Goal: Navigation & Orientation: Find specific page/section

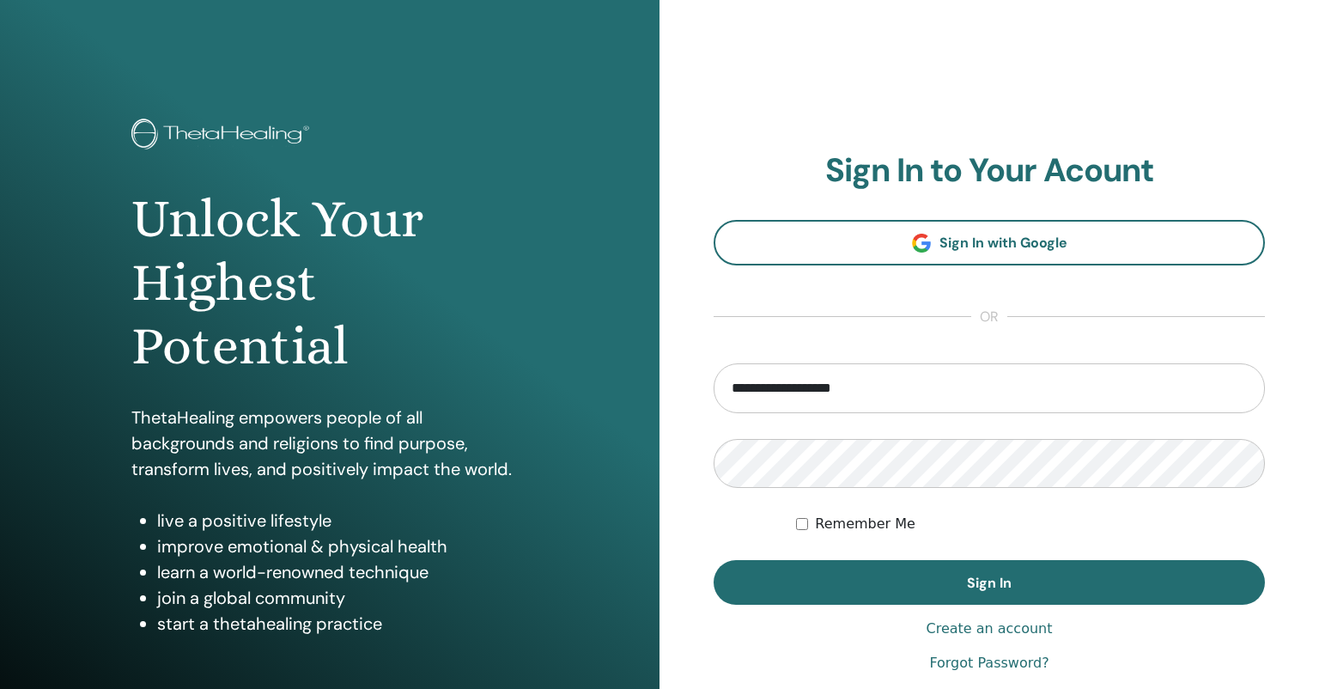
type input "**********"
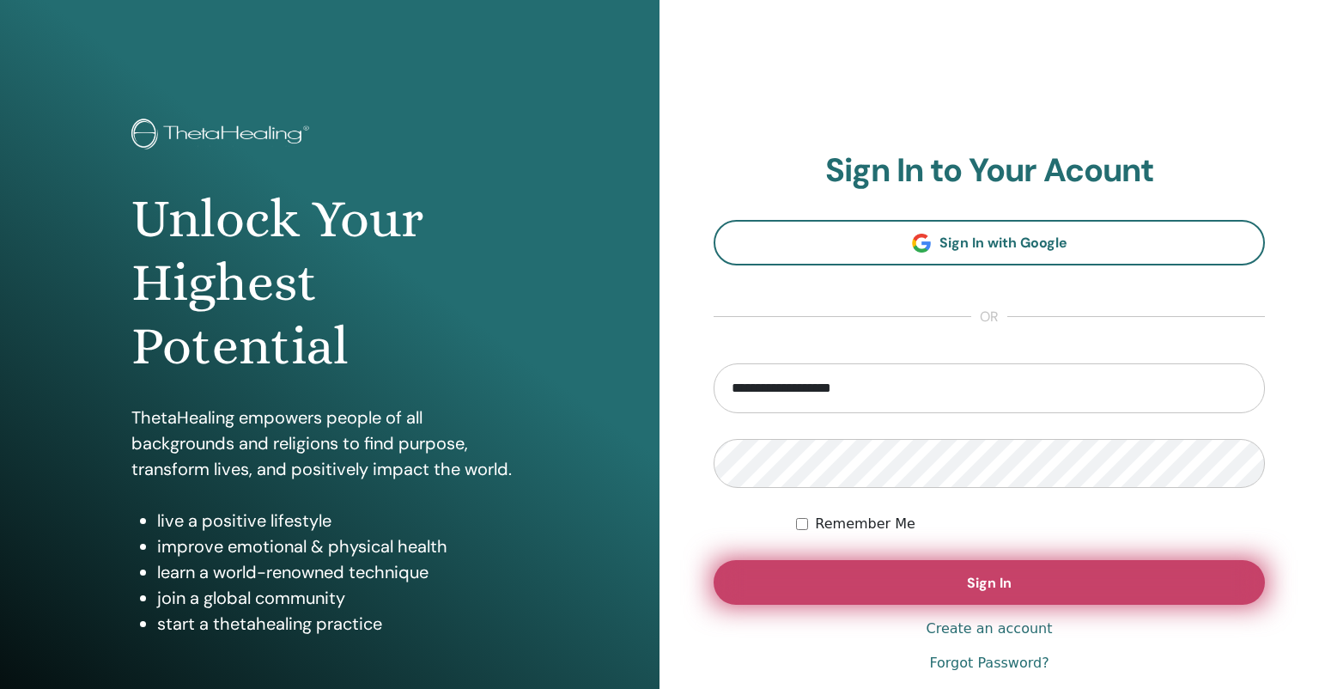
click at [994, 577] on span "Sign In" at bounding box center [989, 583] width 45 height 18
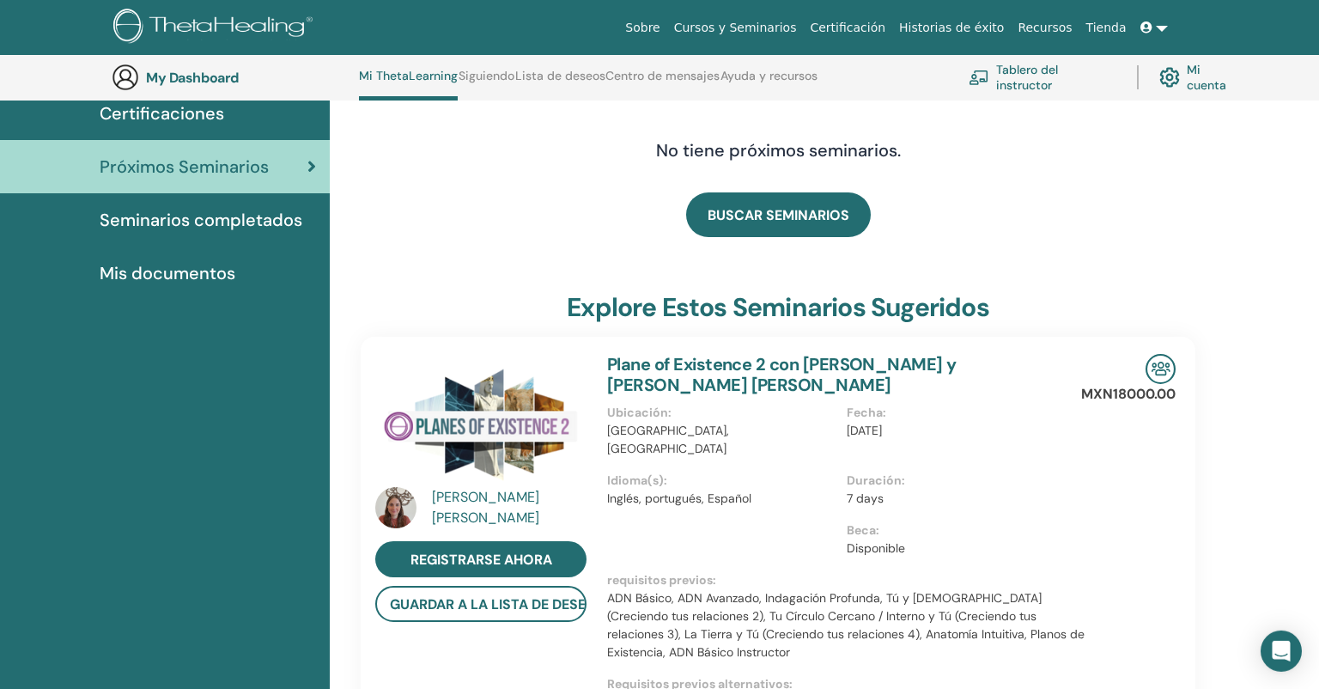
scroll to position [137, 0]
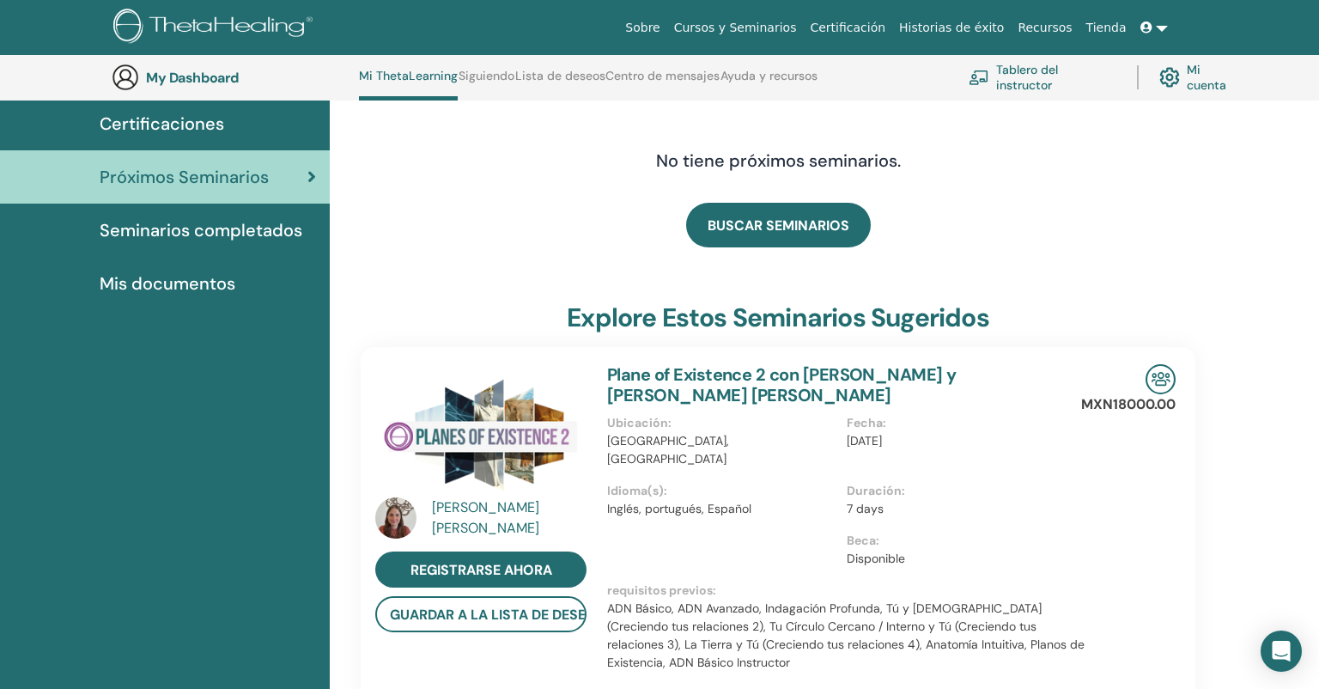
click at [195, 282] on span "Mis documentos" at bounding box center [168, 284] width 136 height 26
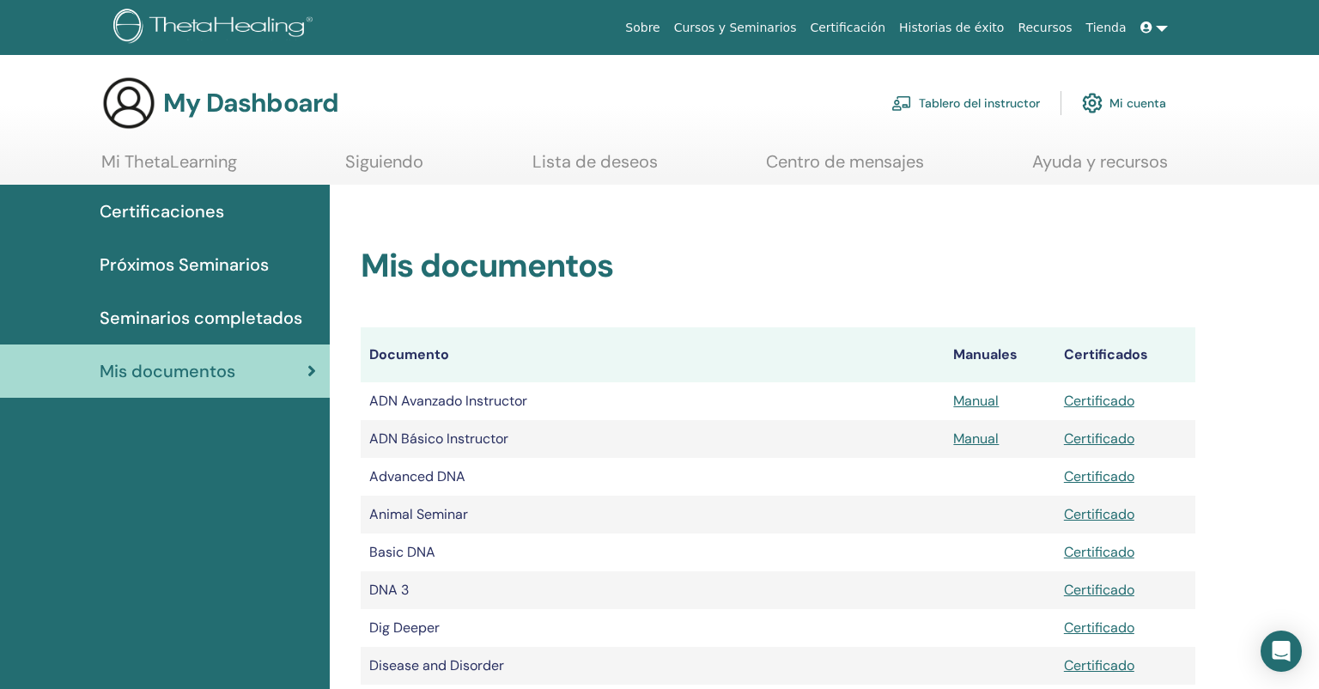
click at [203, 319] on span "Seminarios completados" at bounding box center [201, 318] width 203 height 26
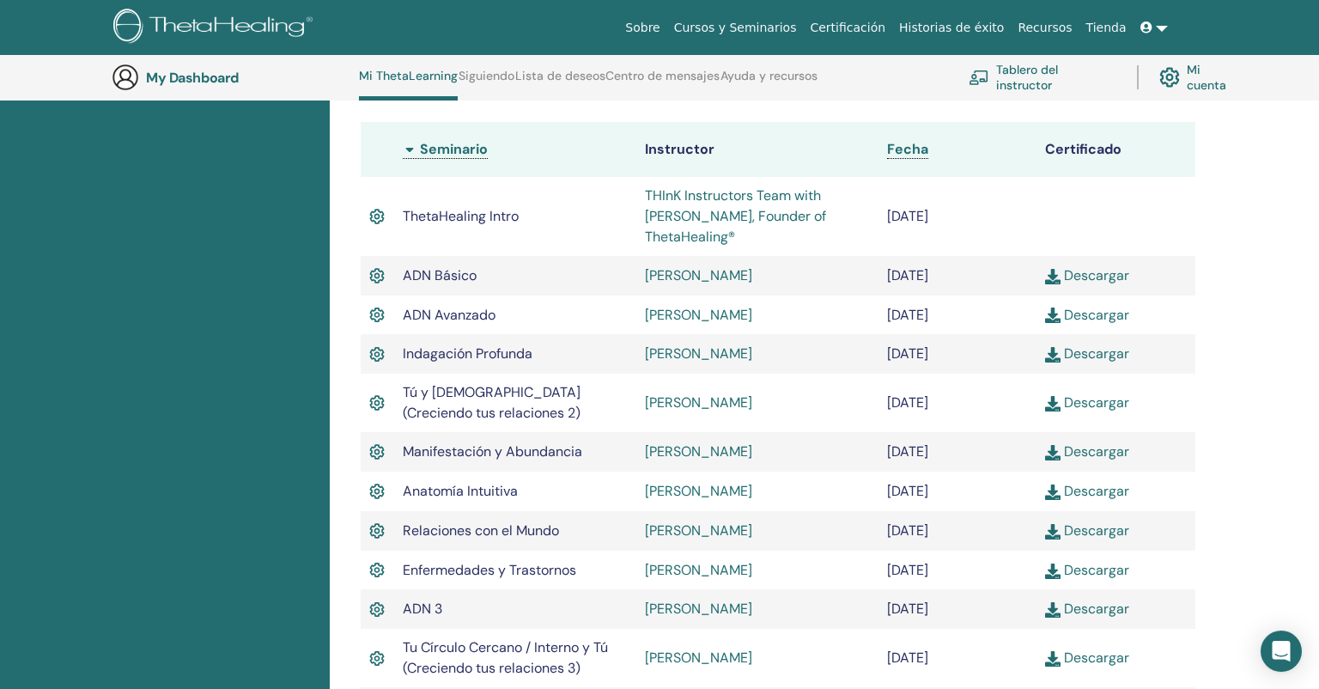
scroll to position [416, 0]
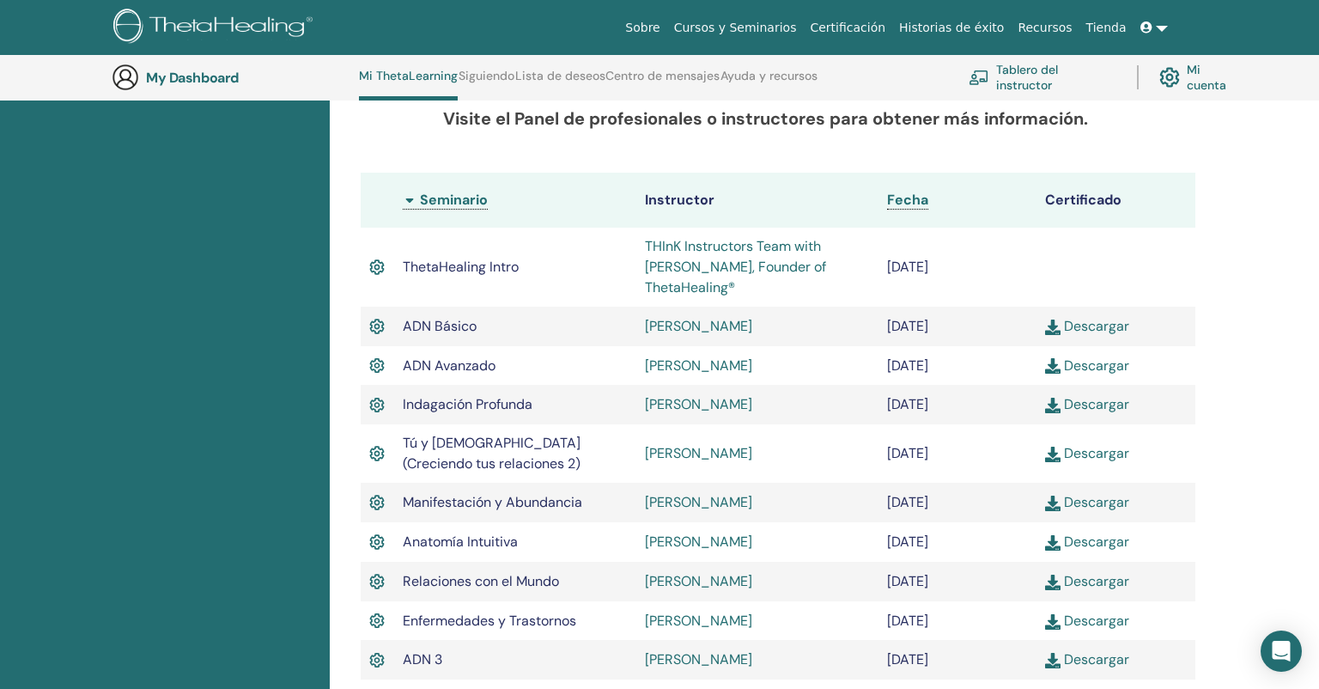
click at [879, 34] on link "Certificación" at bounding box center [847, 28] width 89 height 32
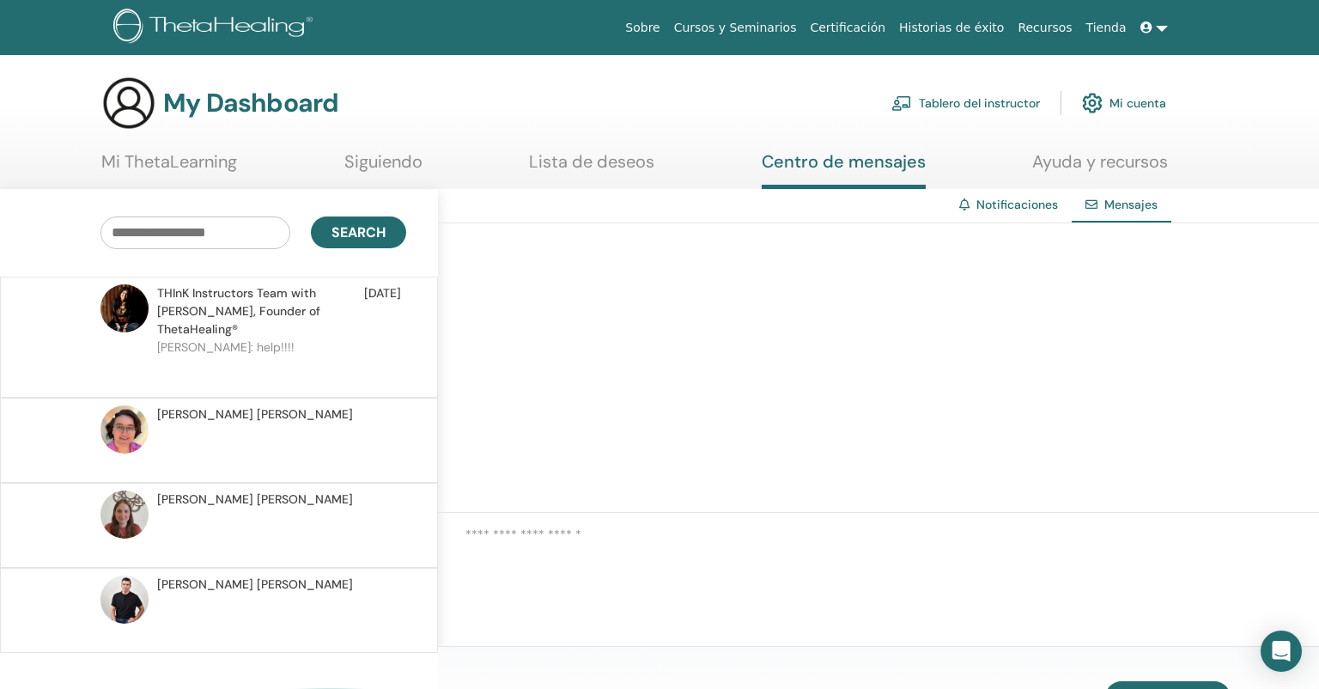
click at [235, 157] on link "Mi ThetaLearning" at bounding box center [169, 167] width 136 height 33
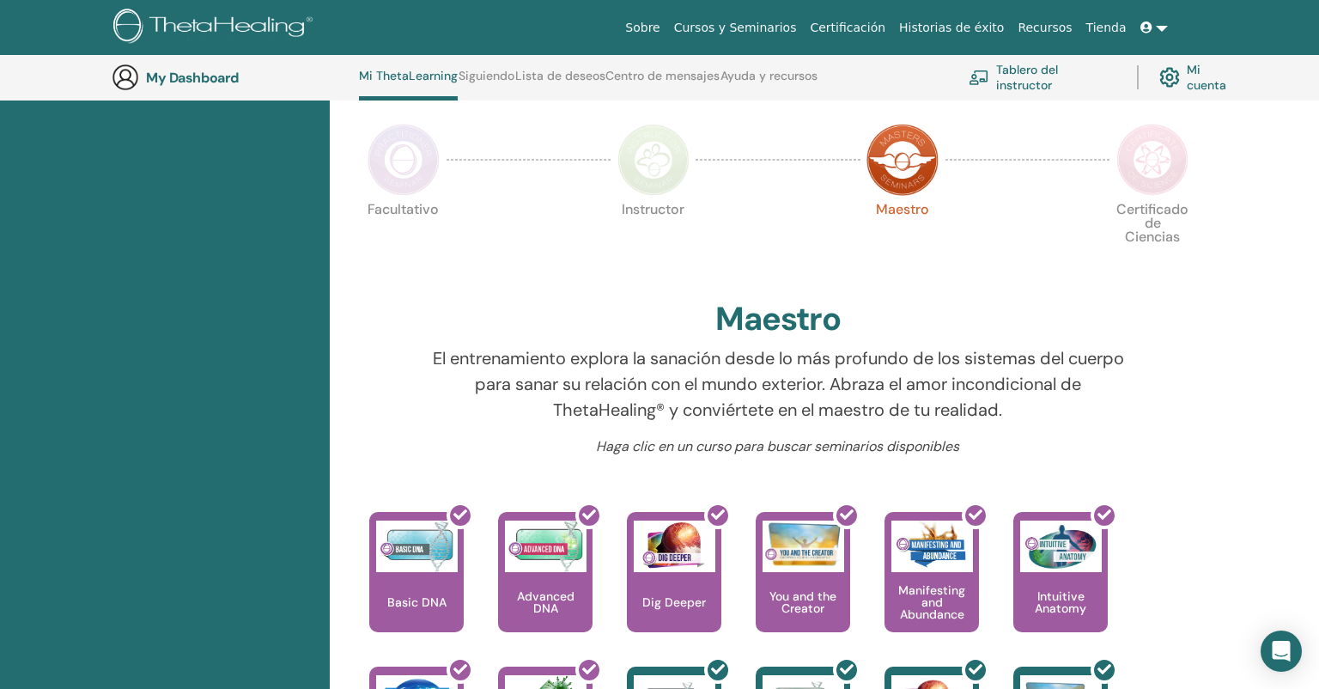
scroll to position [323, 0]
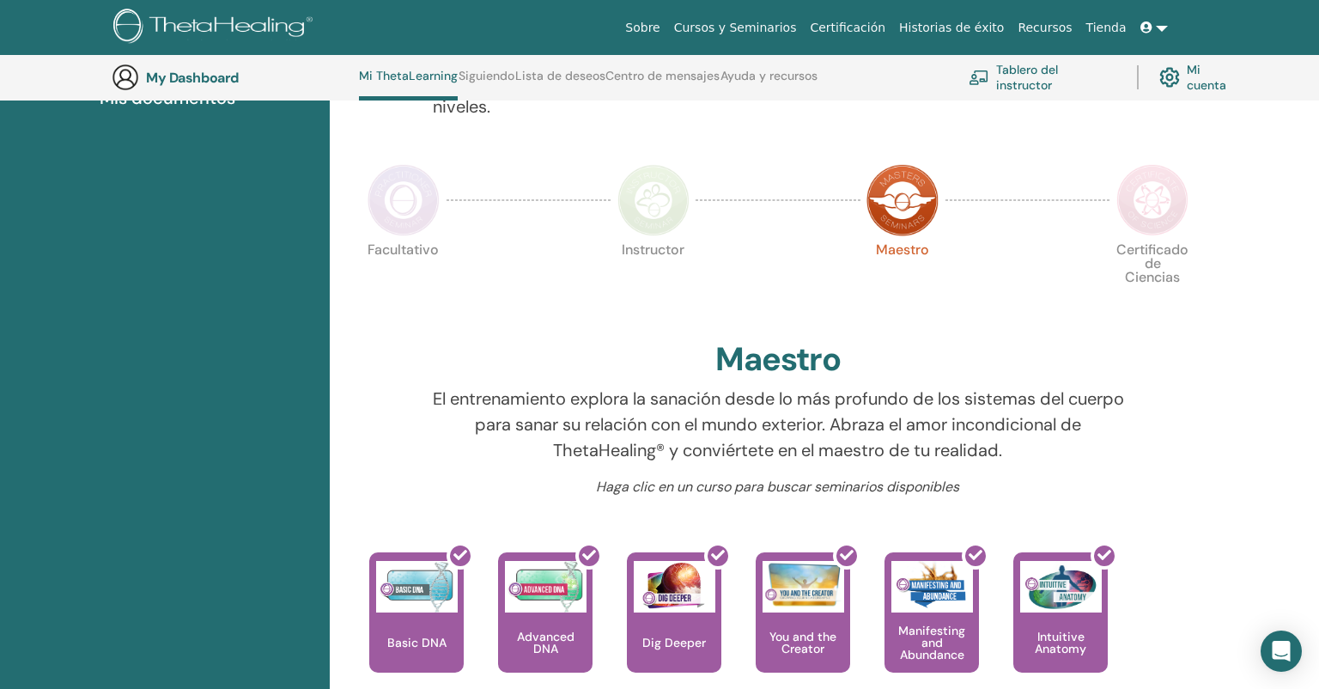
click at [1160, 183] on img at bounding box center [1152, 200] width 72 height 72
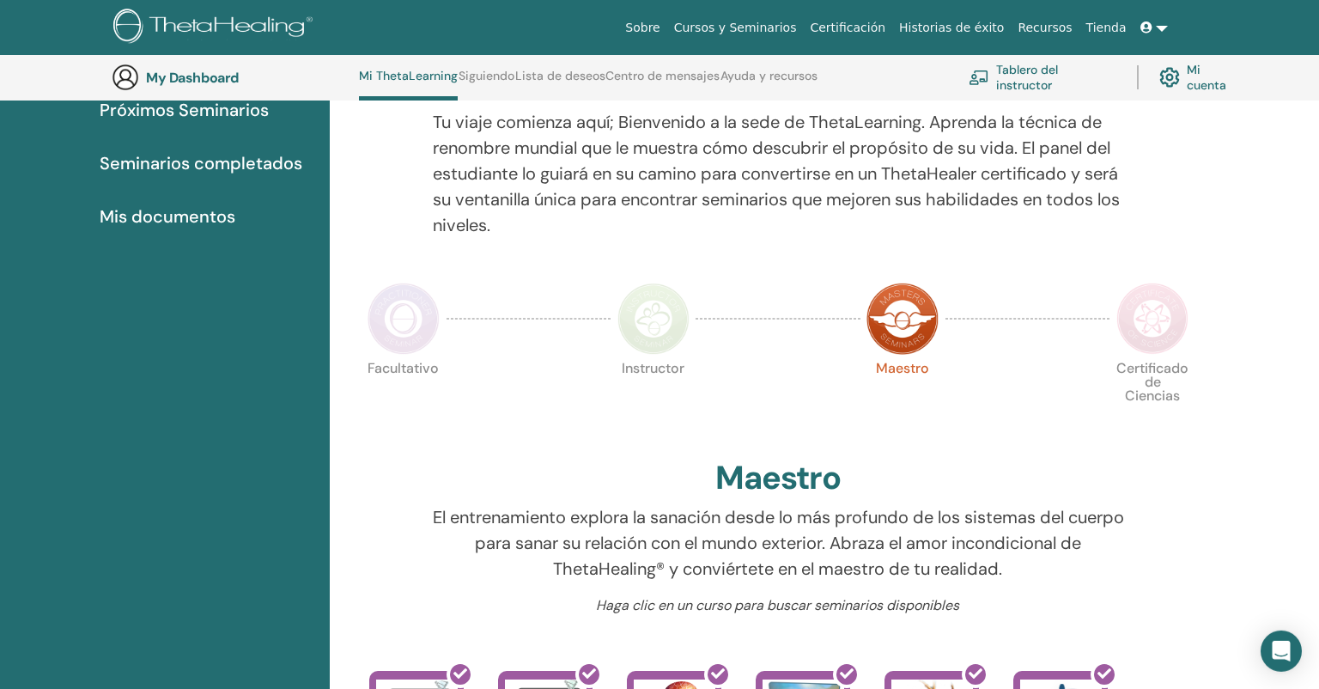
scroll to position [0, 0]
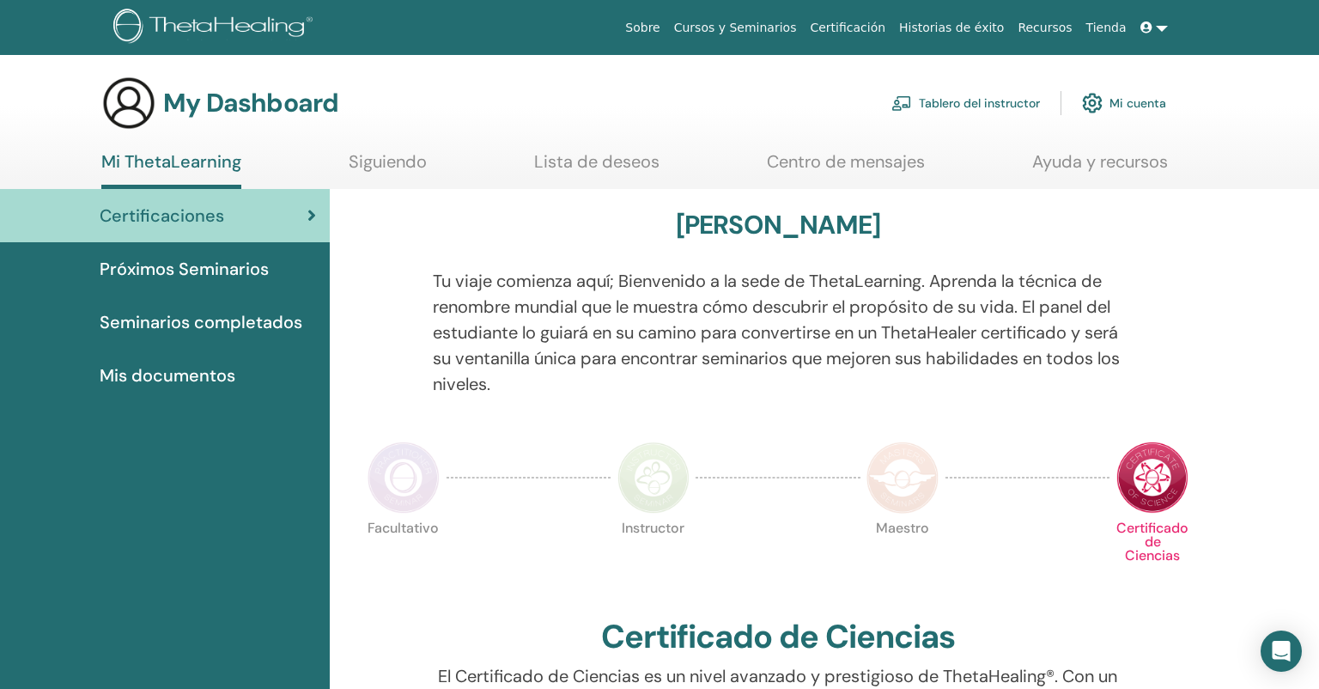
click at [914, 472] on img at bounding box center [903, 477] width 72 height 72
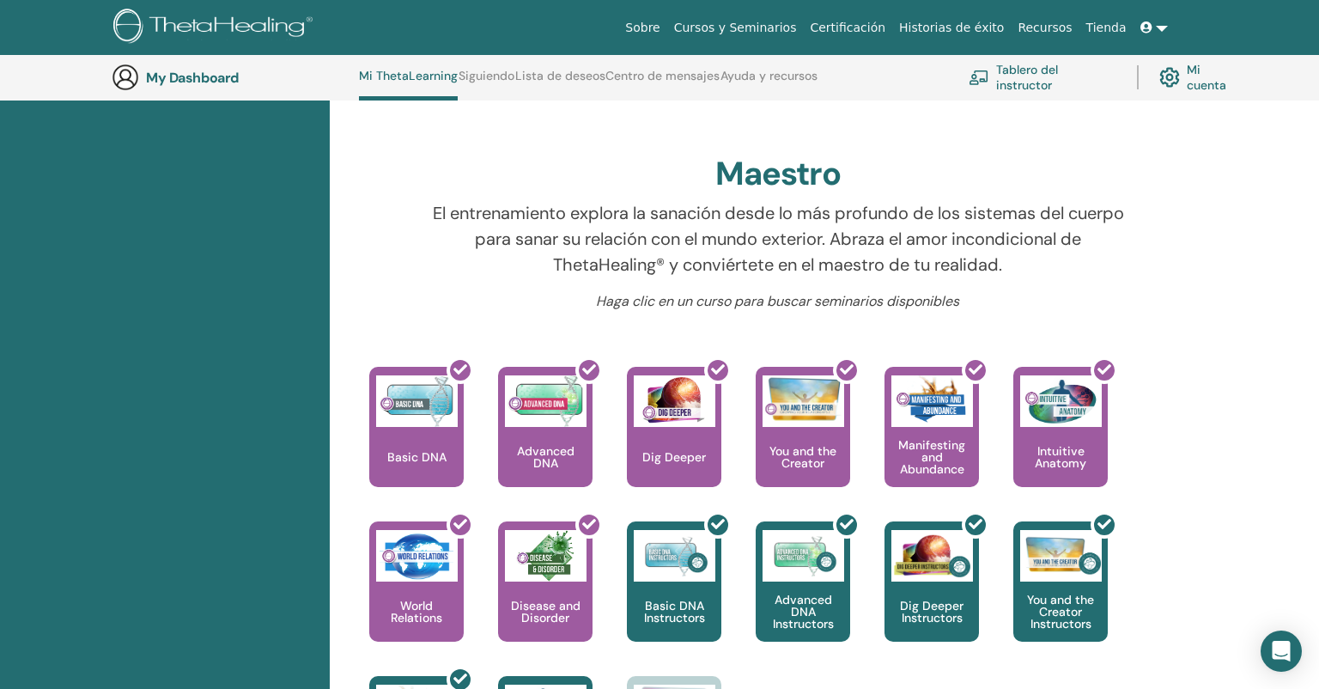
scroll to position [137, 0]
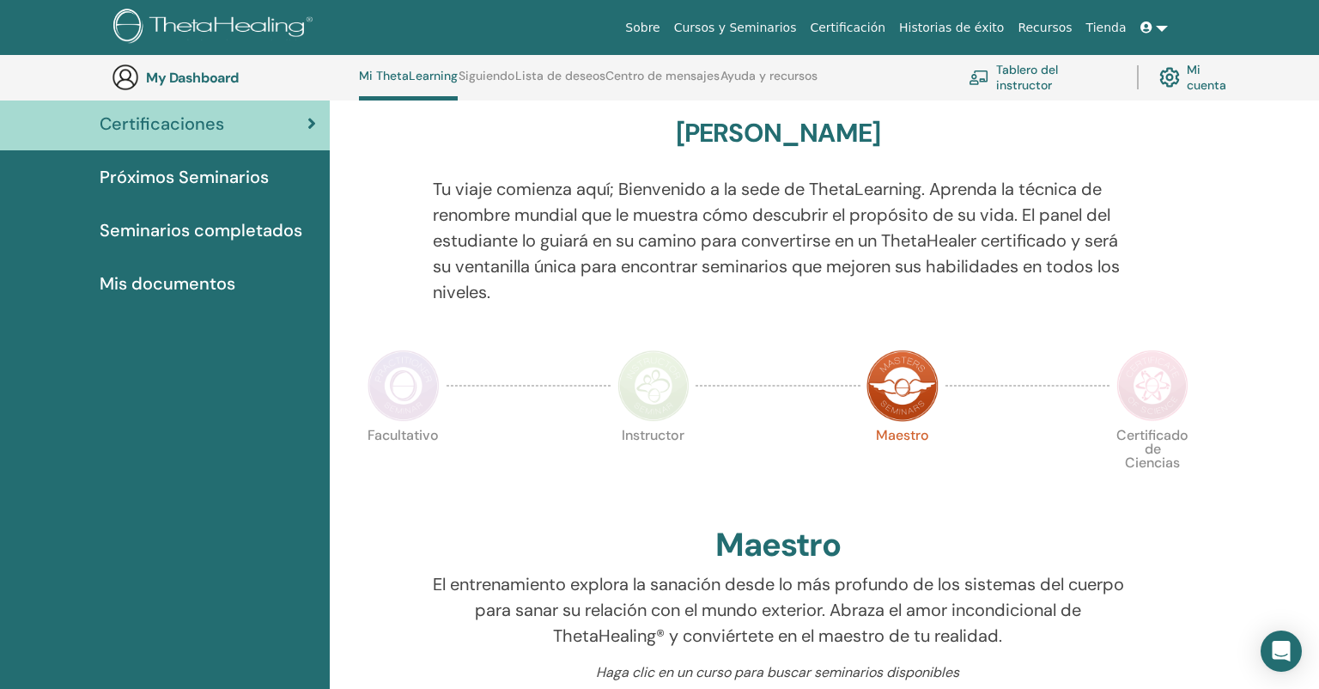
click at [1164, 394] on img at bounding box center [1152, 386] width 72 height 72
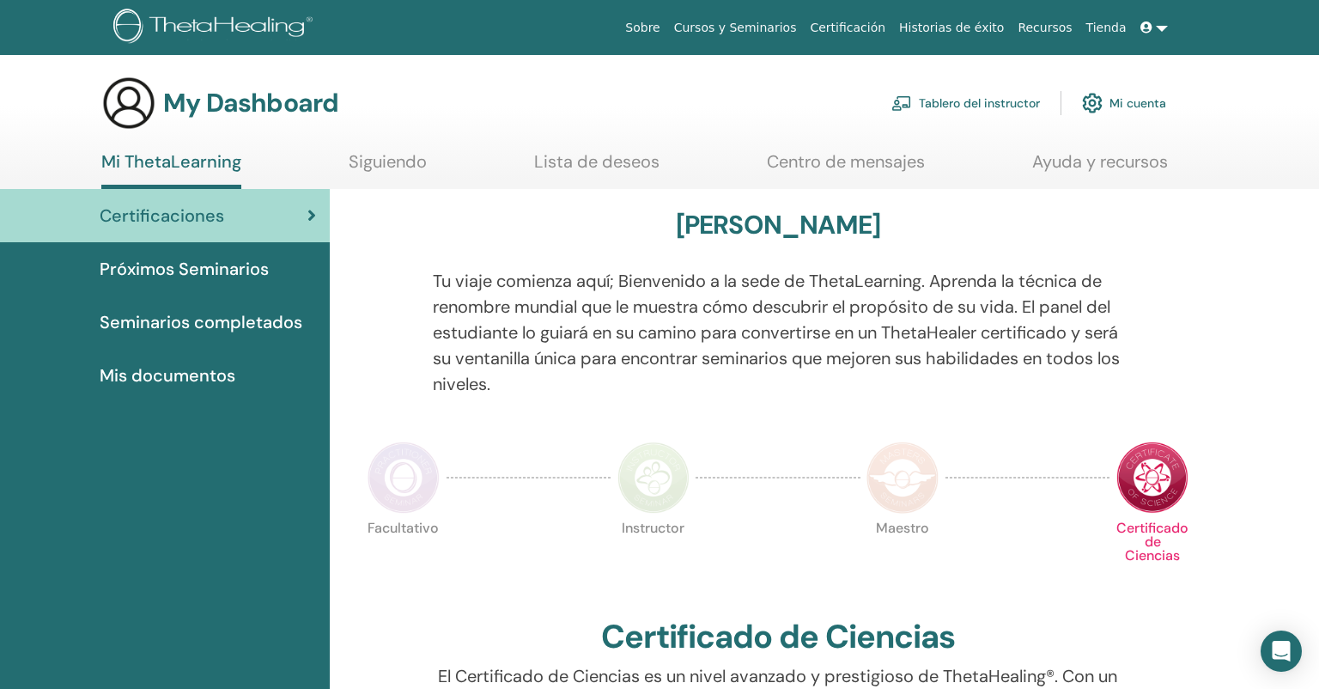
click at [911, 162] on link "Centro de mensajes" at bounding box center [846, 167] width 158 height 33
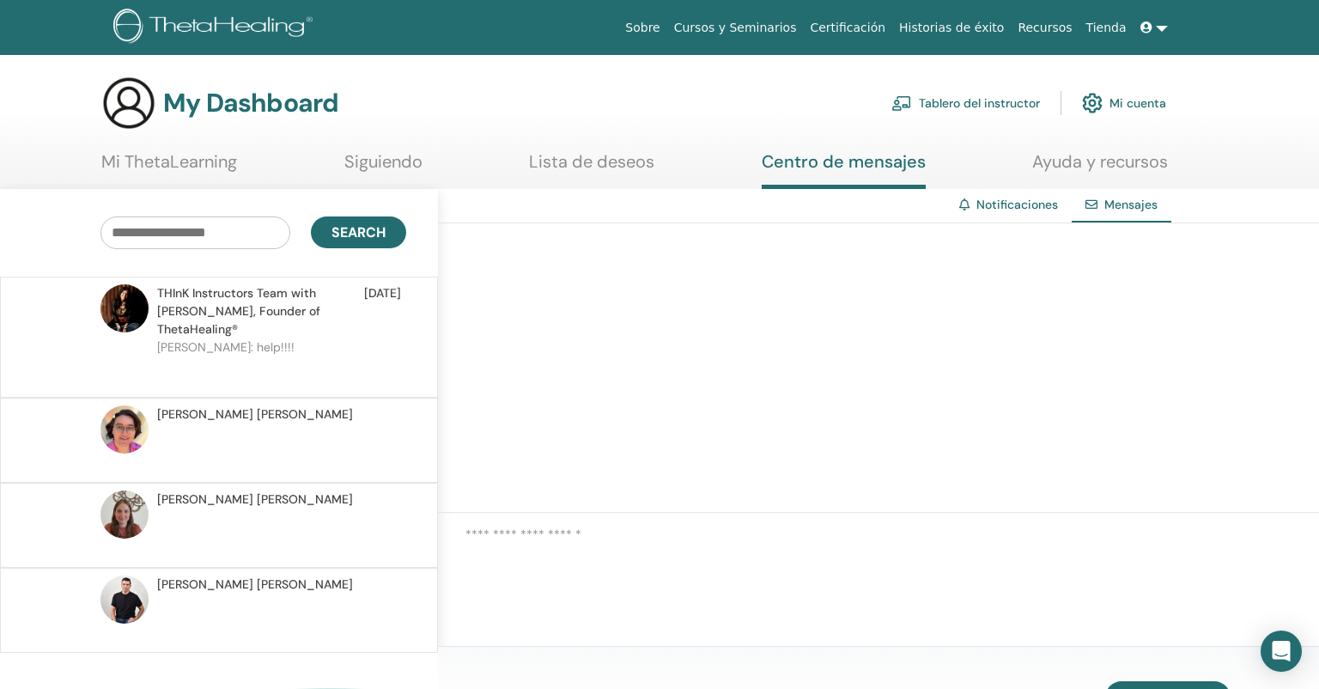
click at [409, 167] on link "Siguiendo" at bounding box center [383, 167] width 78 height 33
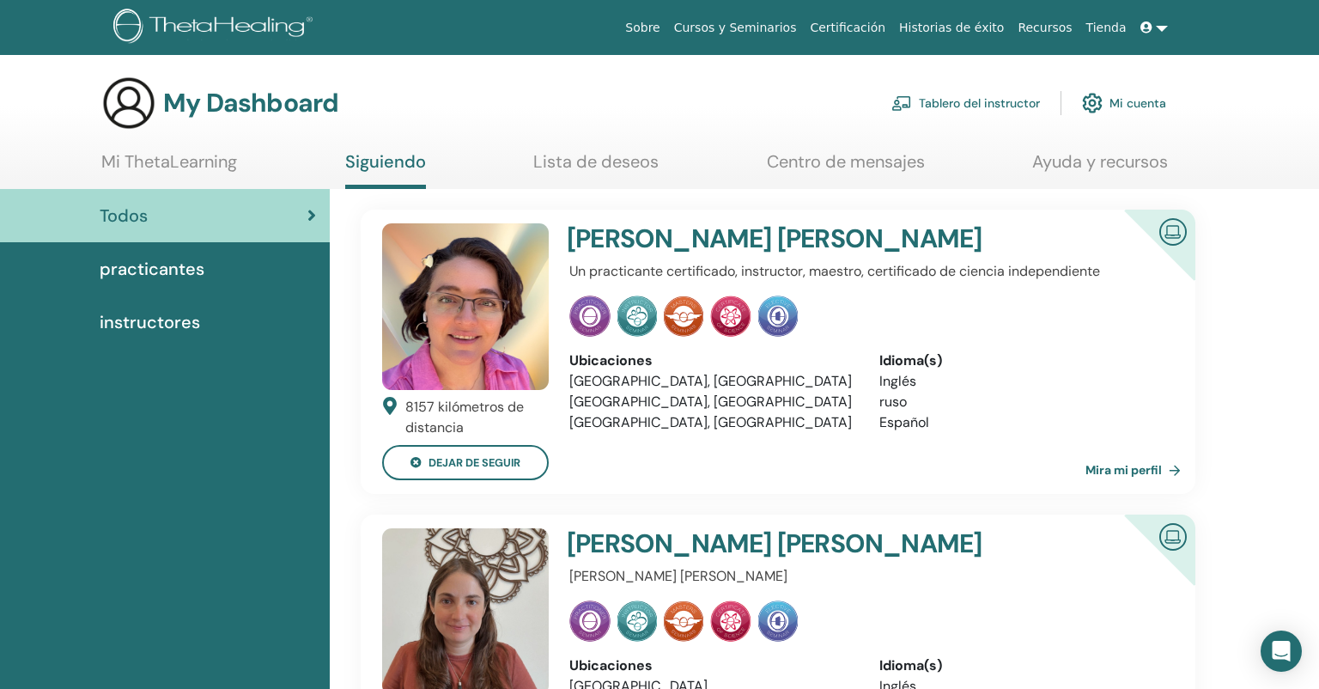
click at [1134, 94] on link "Mi cuenta" at bounding box center [1124, 103] width 84 height 38
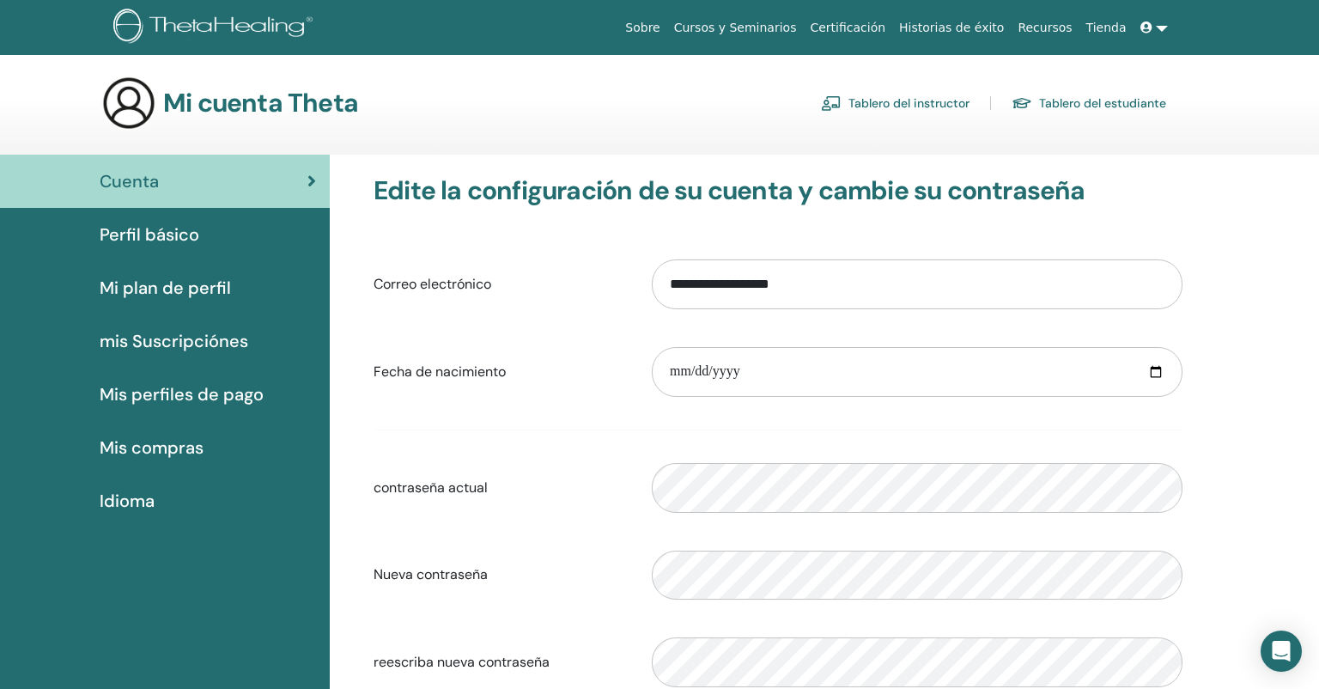
click at [163, 450] on span "Mis compras" at bounding box center [152, 448] width 104 height 26
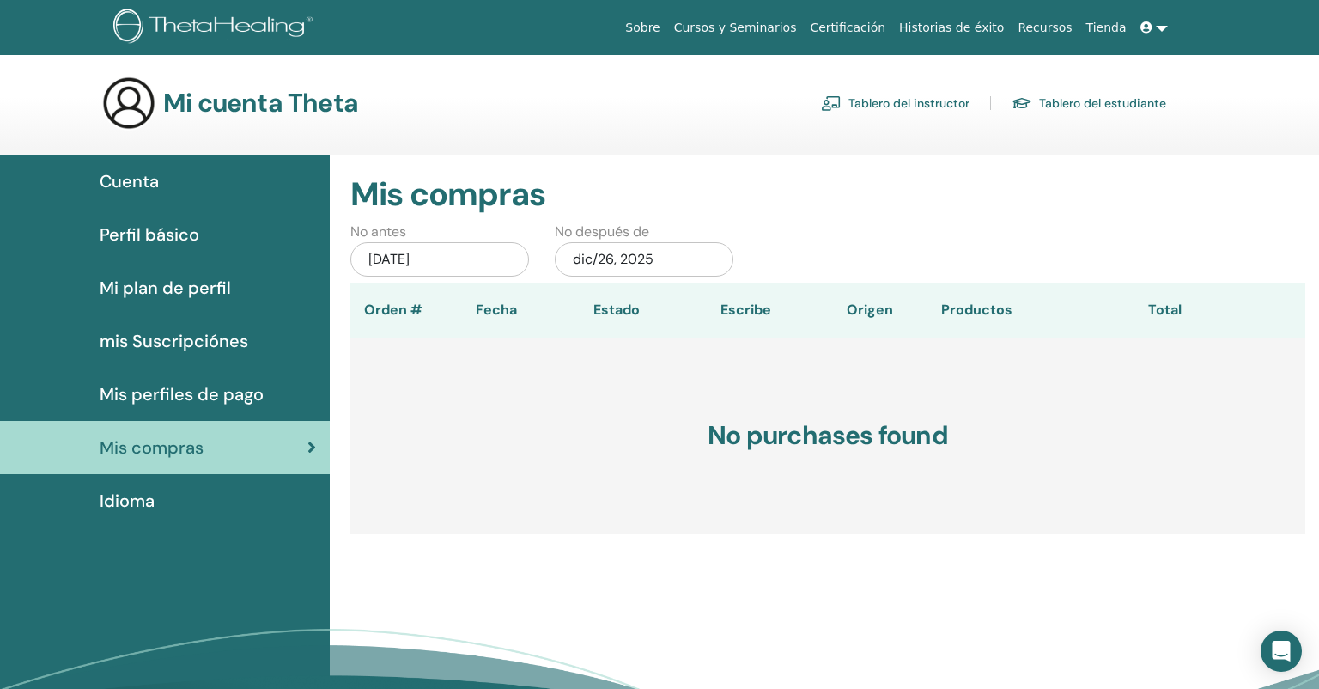
click at [206, 338] on span "mis Suscripciónes" at bounding box center [174, 341] width 149 height 26
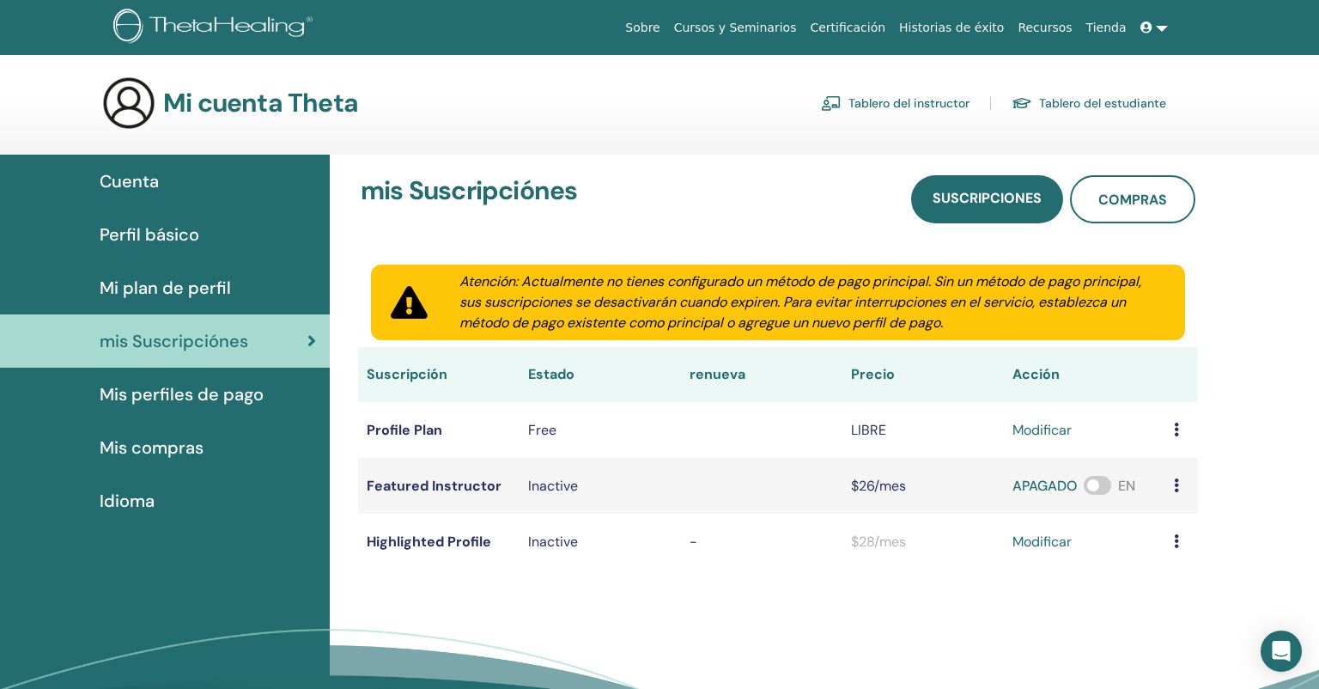
click at [194, 272] on link "Mi plan de perfil" at bounding box center [165, 287] width 330 height 53
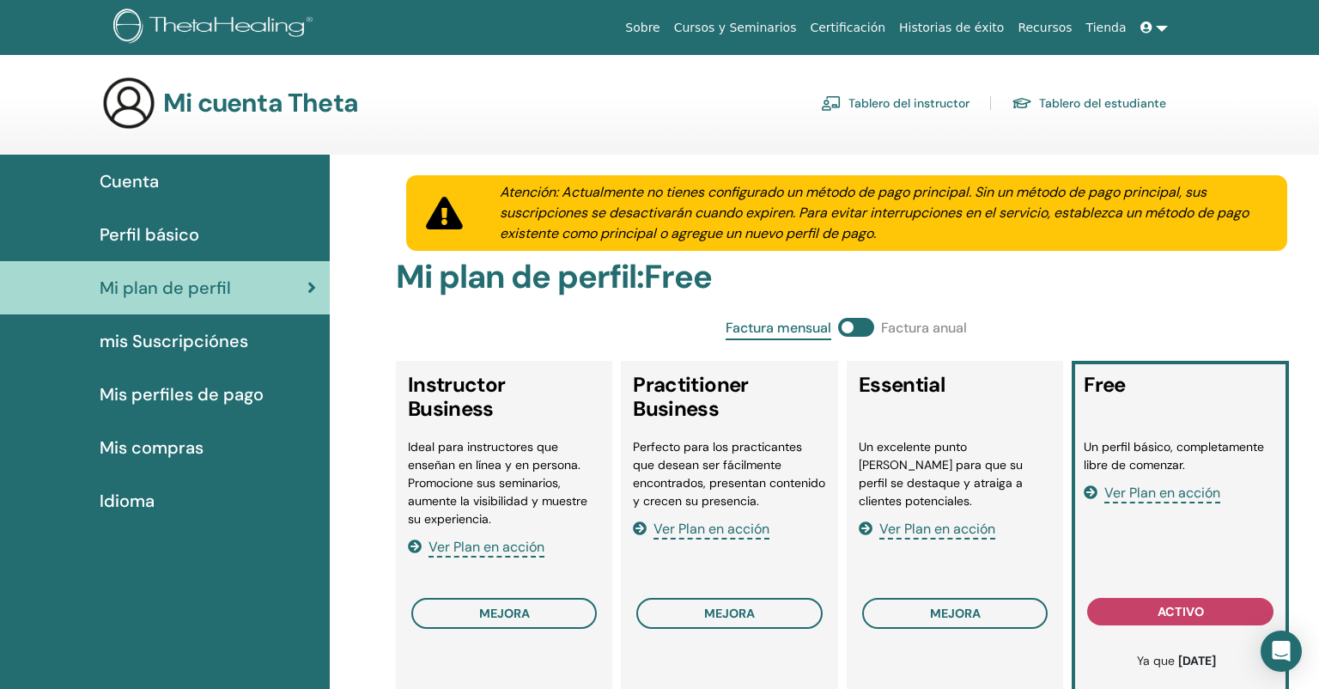
click at [161, 231] on span "Perfil básico" at bounding box center [150, 235] width 100 height 26
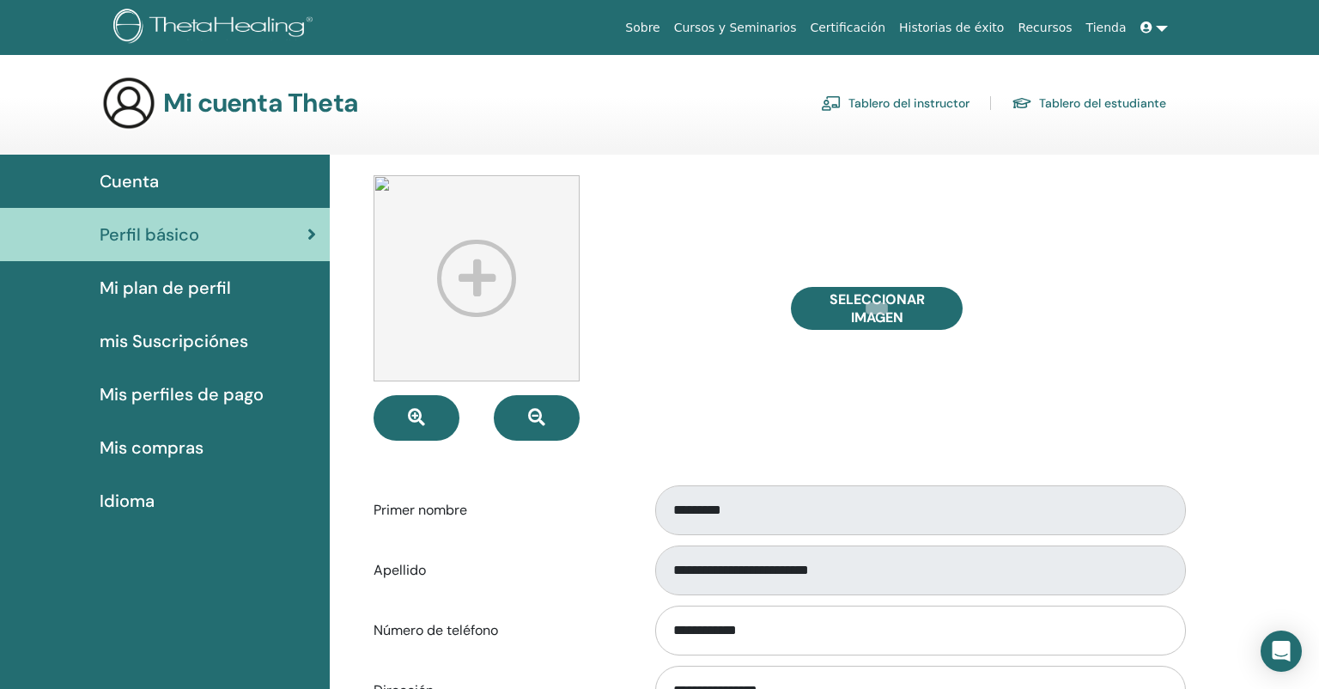
click at [135, 178] on span "Cuenta" at bounding box center [129, 181] width 59 height 26
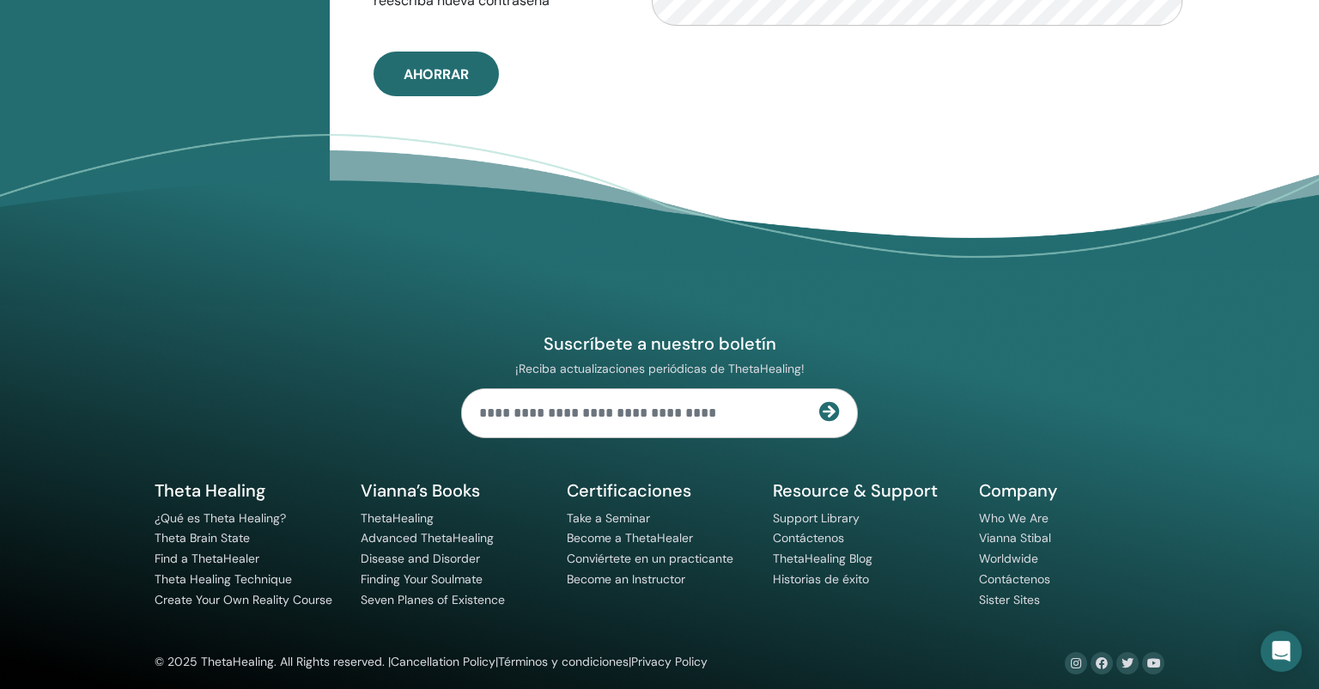
scroll to position [713, 0]
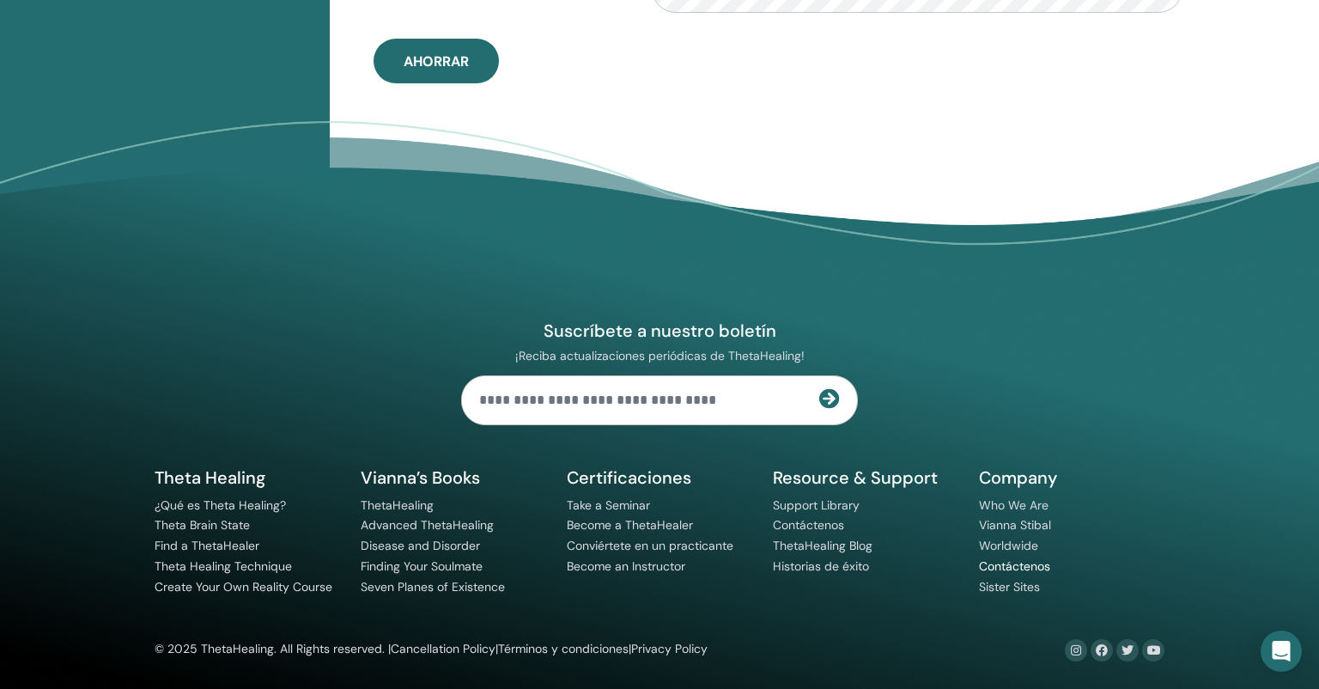
click at [1037, 564] on link "Contáctenos" at bounding box center [1014, 565] width 71 height 15
